Goal: Task Accomplishment & Management: Manage account settings

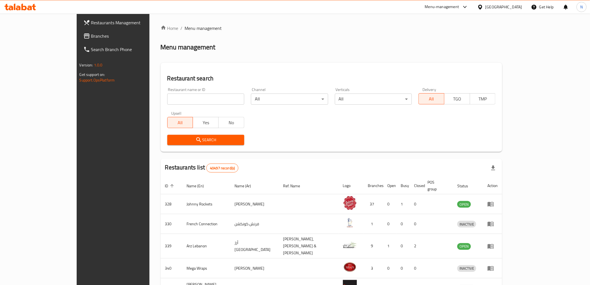
click at [206, 101] on input "search" at bounding box center [205, 98] width 77 height 11
paste input "684997"
type input "684997"
click at [514, 8] on div "[GEOGRAPHIC_DATA]" at bounding box center [503, 7] width 37 height 6
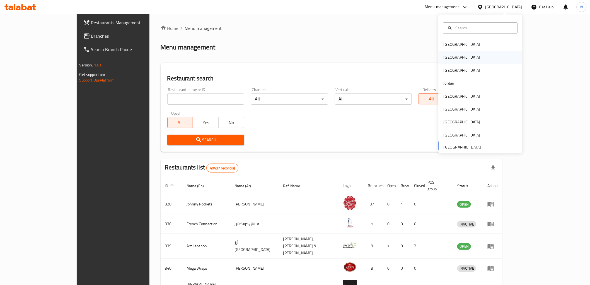
click at [462, 61] on div "[GEOGRAPHIC_DATA]" at bounding box center [480, 57] width 84 height 13
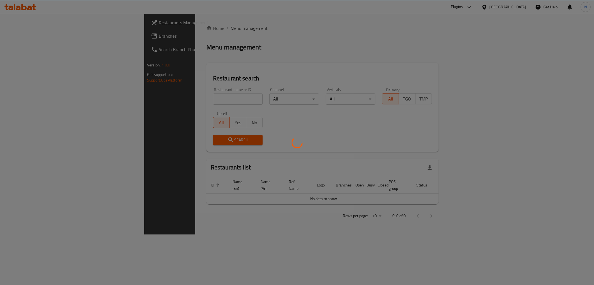
click at [142, 96] on div at bounding box center [297, 142] width 594 height 285
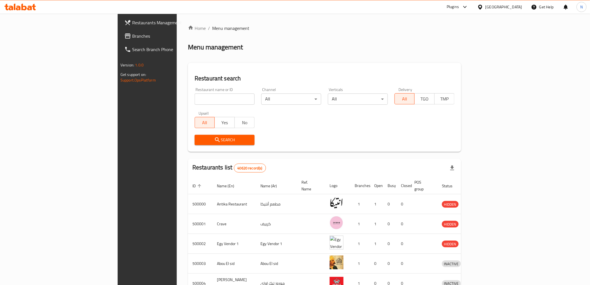
click at [144, 98] on div at bounding box center [295, 142] width 590 height 285
click at [195, 98] on input "search" at bounding box center [225, 98] width 60 height 11
paste input "684997"
type input "684997"
click button "Search" at bounding box center [225, 140] width 60 height 10
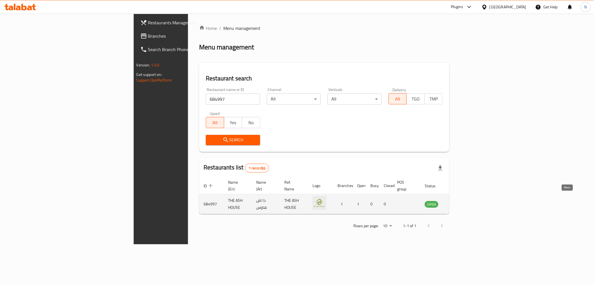
click at [461, 202] on icon "enhanced table" at bounding box center [458, 204] width 6 height 5
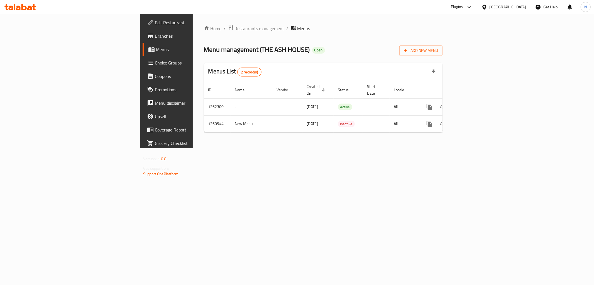
click at [143, 39] on link "Branches" at bounding box center [191, 35] width 97 height 13
